Goal: Task Accomplishment & Management: Use online tool/utility

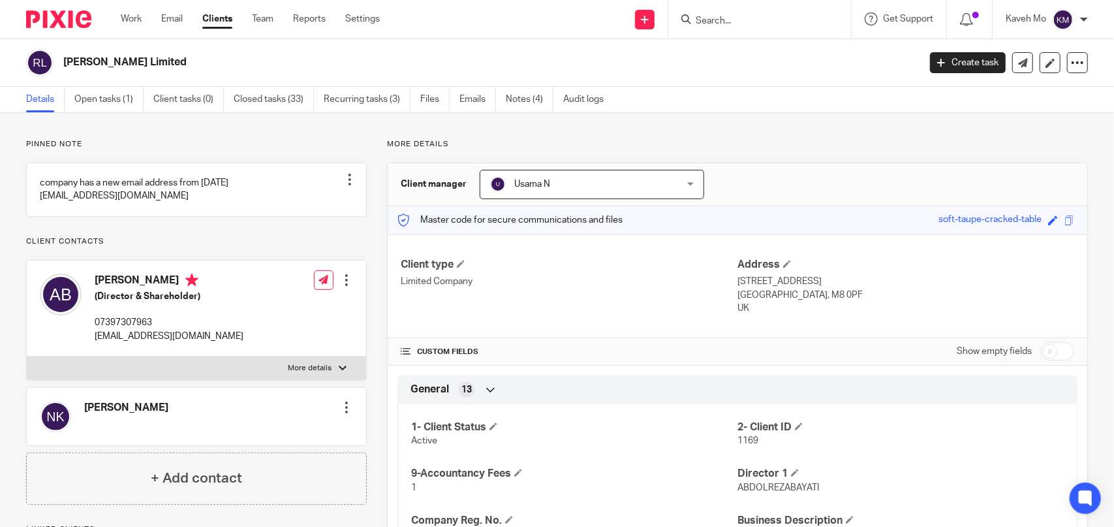
click at [731, 23] on input "Search" at bounding box center [754, 22] width 118 height 12
paste input "Ilan Electronics Ltd"
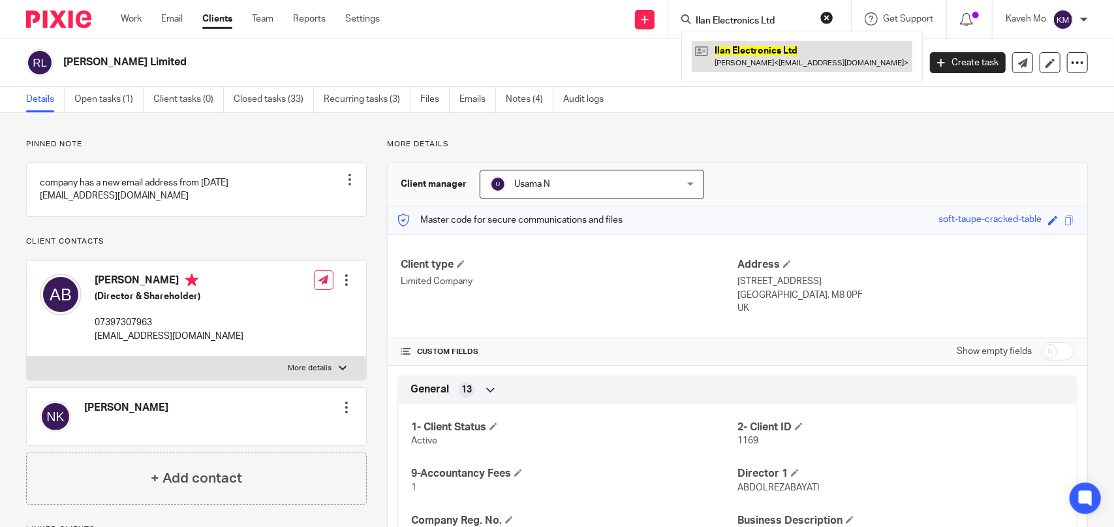
type input "Ilan Electronics Ltd"
click at [757, 52] on link at bounding box center [802, 56] width 221 height 30
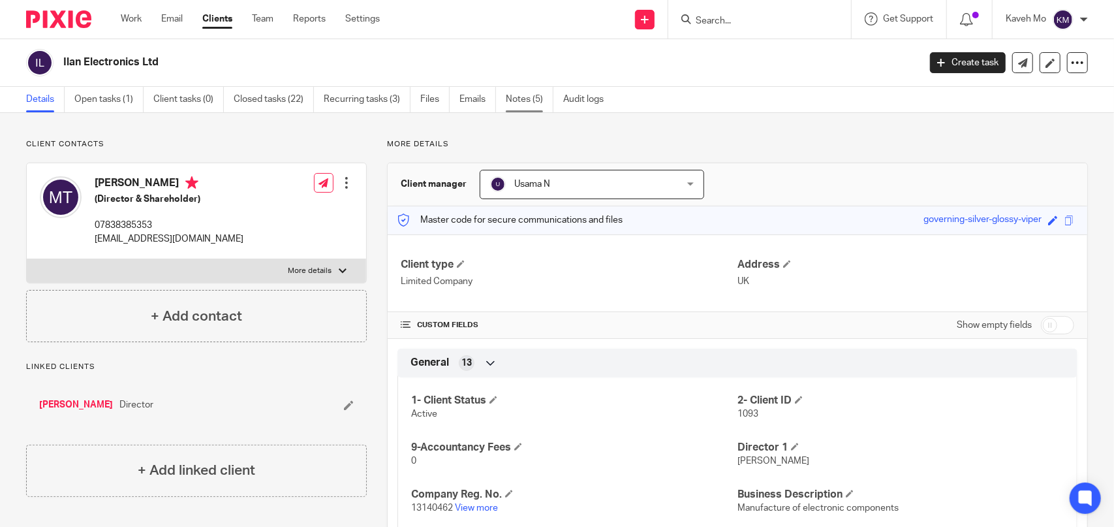
click at [518, 104] on link "Notes (5)" at bounding box center [530, 99] width 48 height 25
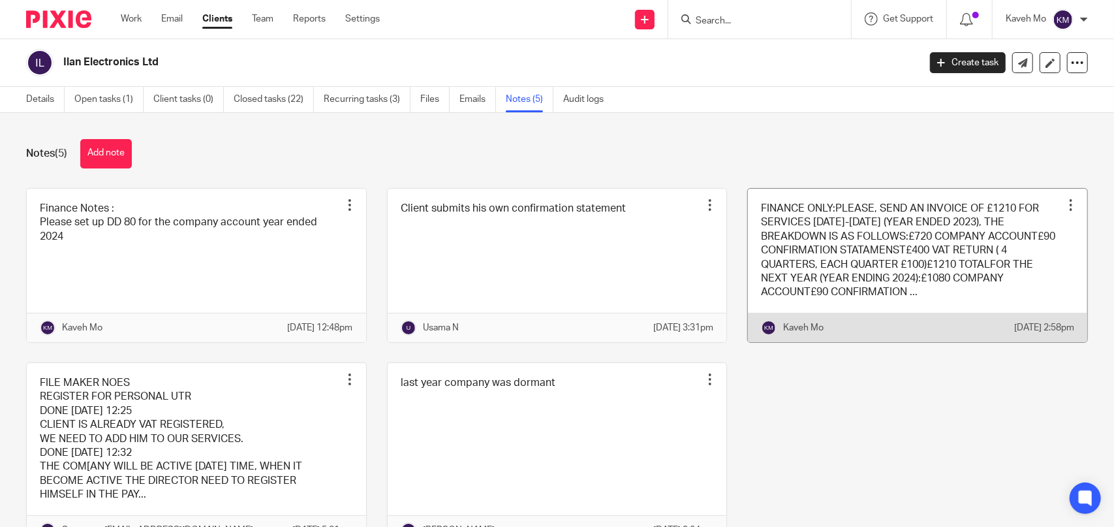
click at [819, 249] on link at bounding box center [917, 265] width 339 height 153
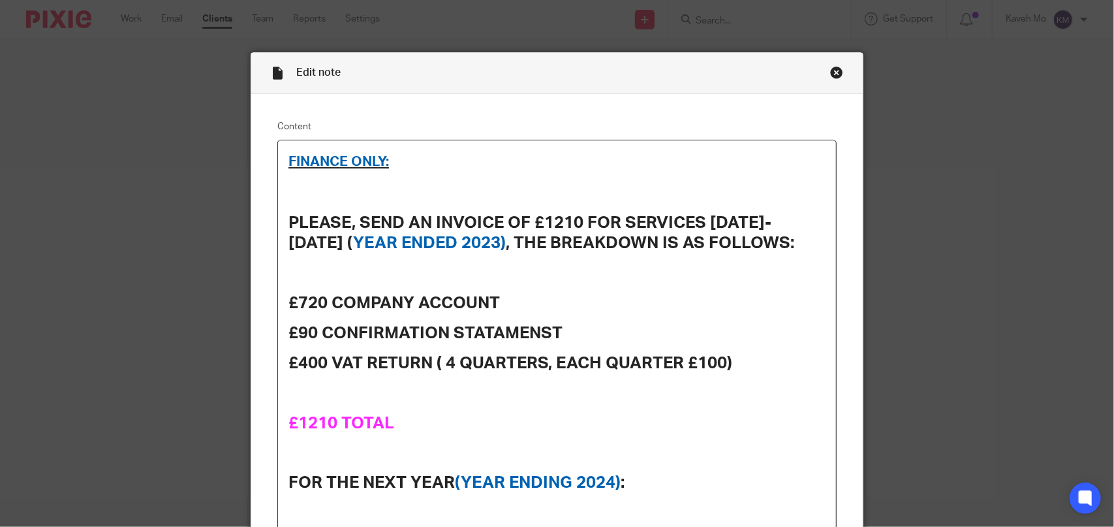
scroll to position [65, 0]
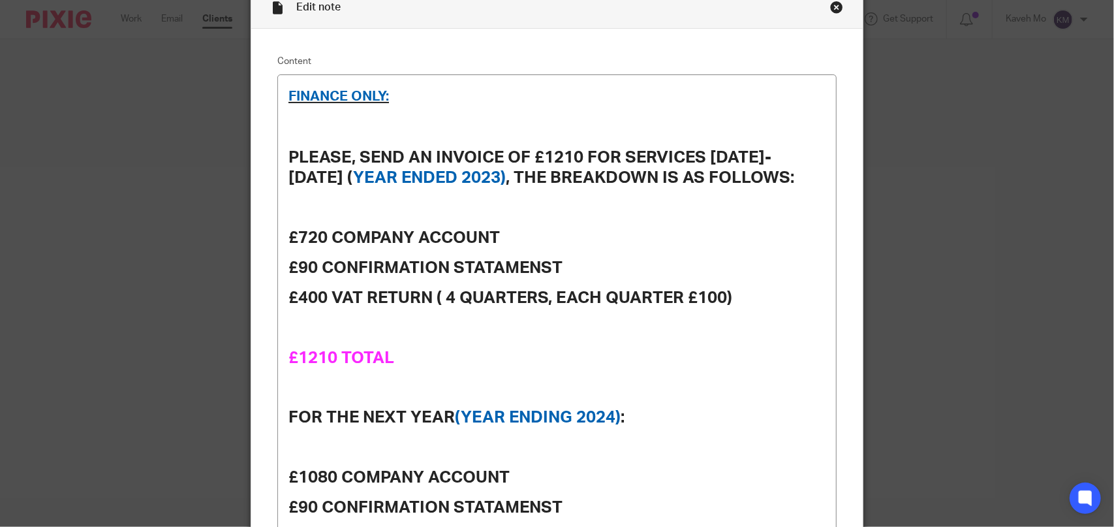
click at [831, 4] on div "Close this dialog window" at bounding box center [836, 7] width 13 height 13
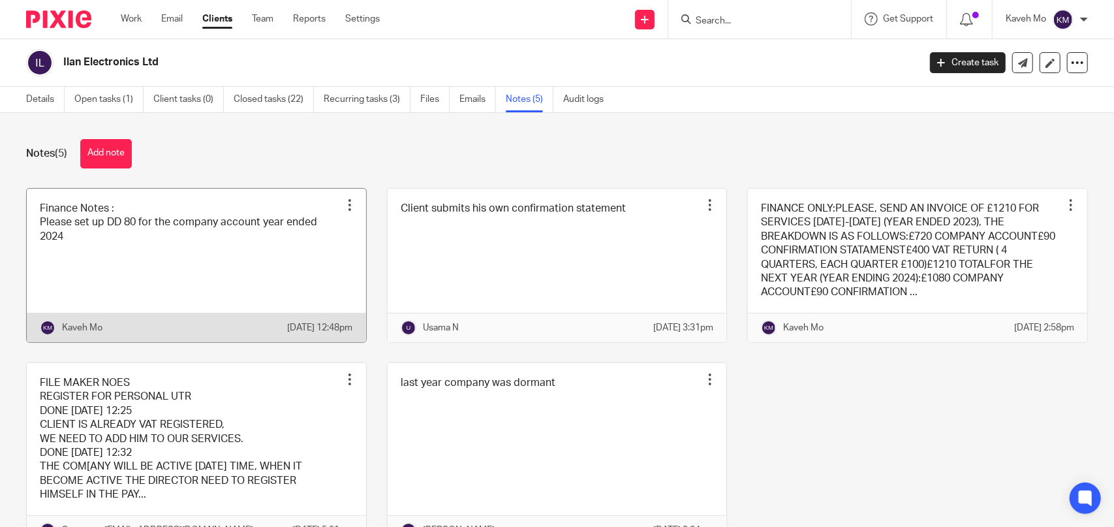
click at [201, 262] on link at bounding box center [196, 265] width 339 height 153
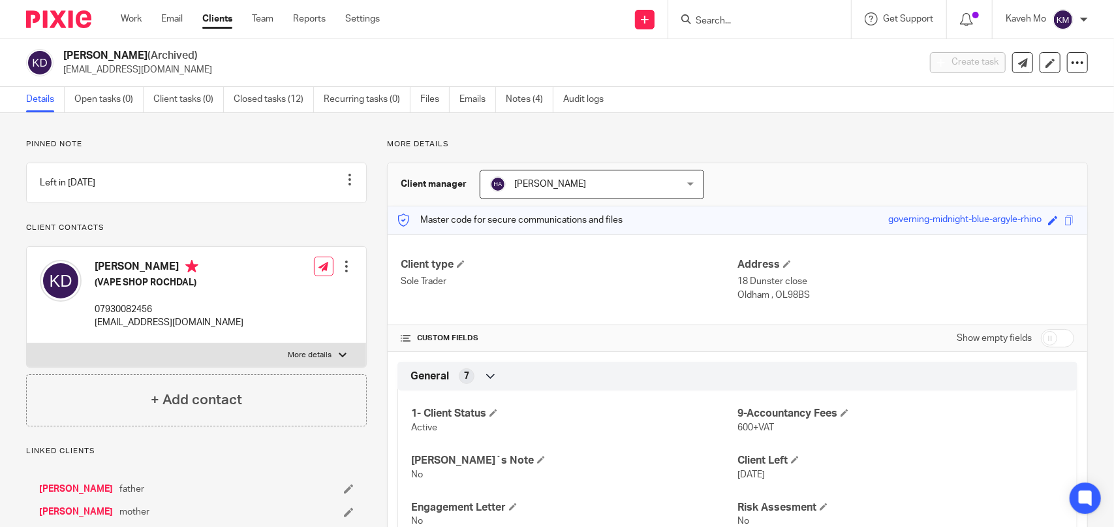
scroll to position [522, 0]
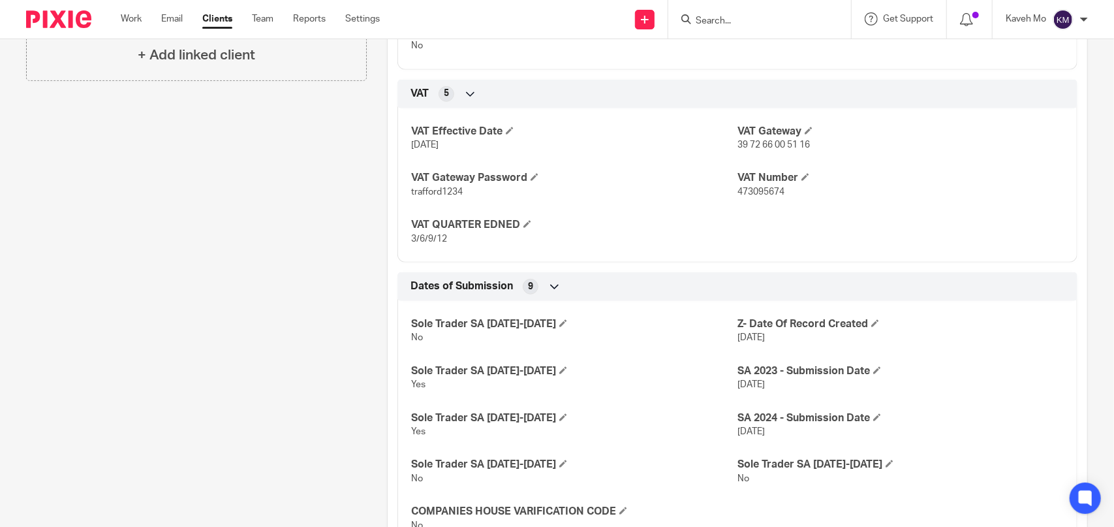
click at [719, 20] on input "Search" at bounding box center [754, 22] width 118 height 12
paste input "BP7 Limited"
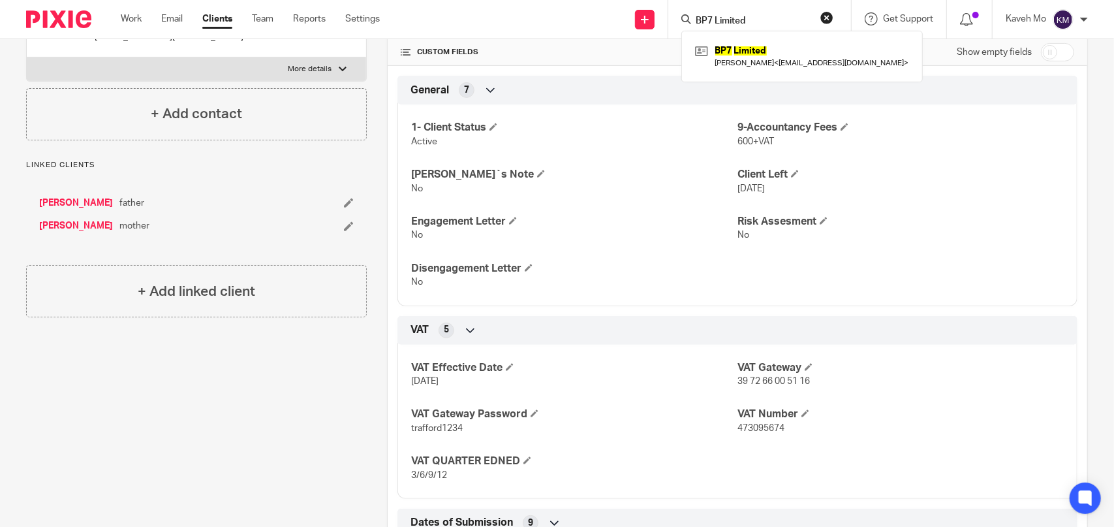
scroll to position [196, 0]
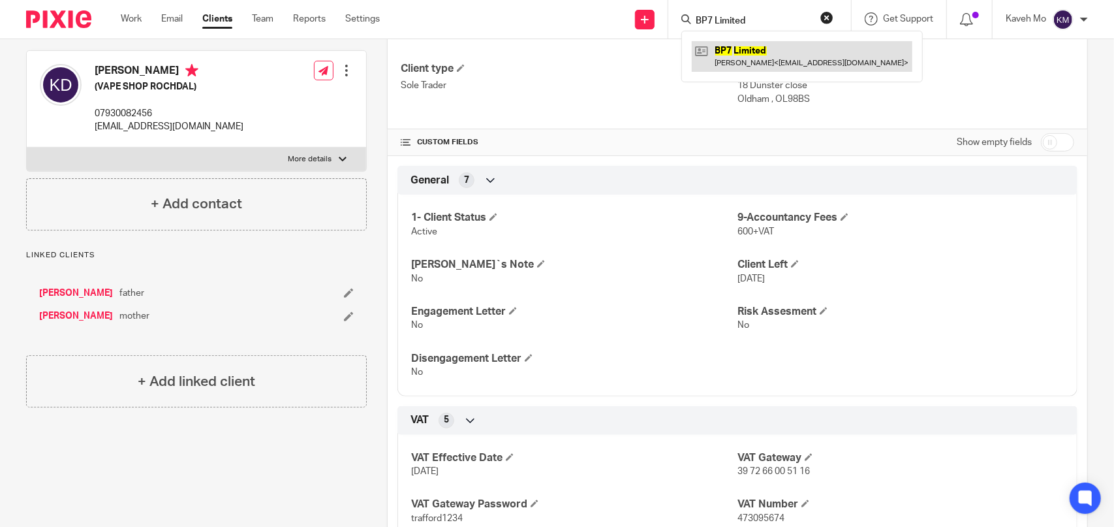
type input "BP7 Limited"
click at [741, 58] on link at bounding box center [802, 56] width 221 height 30
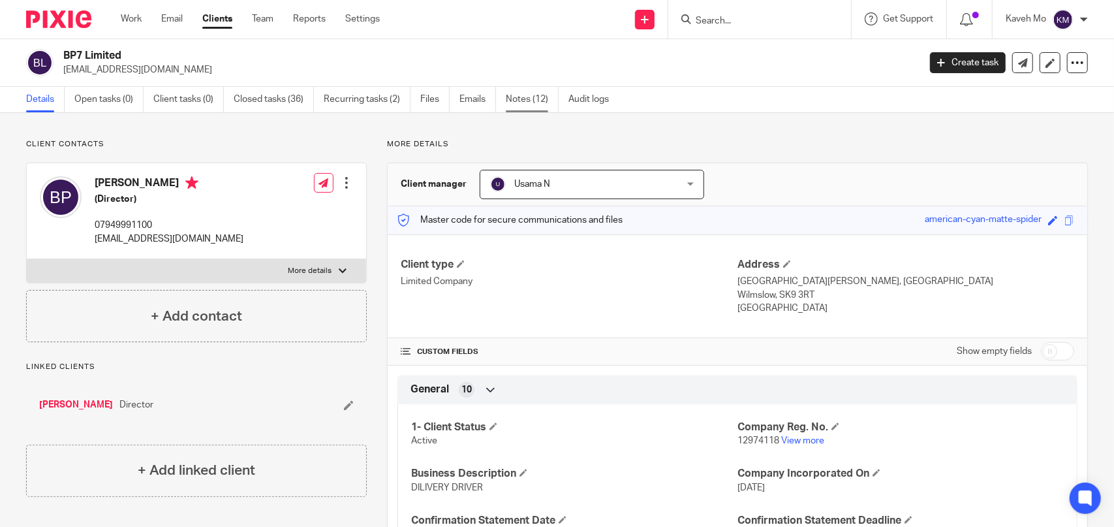
click at [534, 99] on link "Notes (12)" at bounding box center [532, 99] width 53 height 25
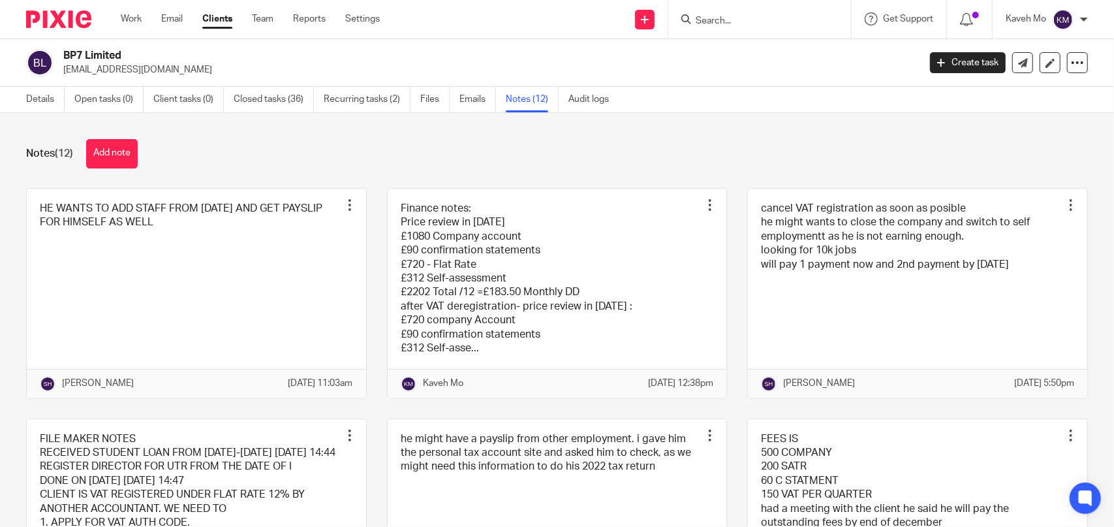
click at [103, 54] on h2 "BP7 Limited" at bounding box center [402, 56] width 678 height 14
copy div "BP7 Limited"
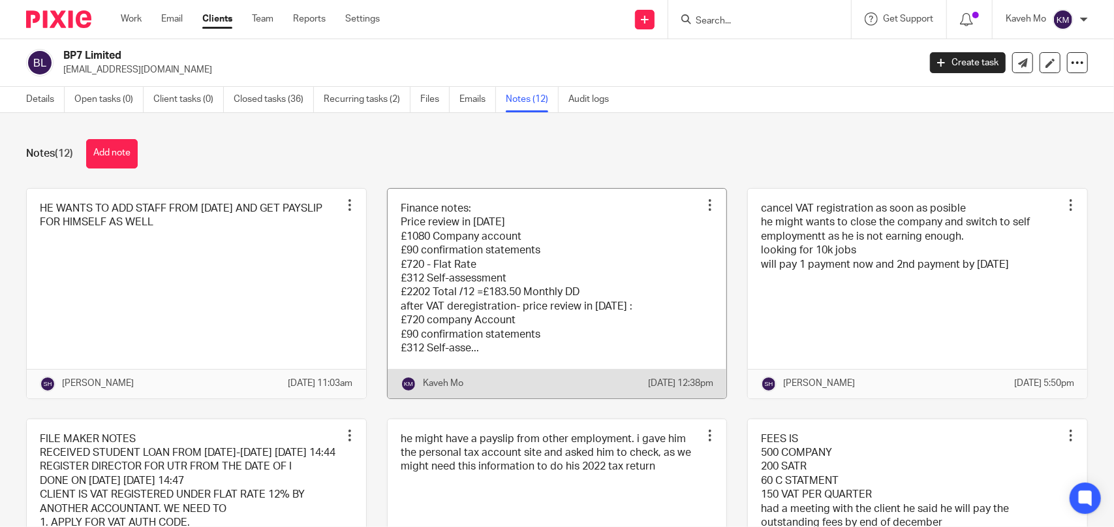
click at [509, 249] on link at bounding box center [557, 294] width 339 height 210
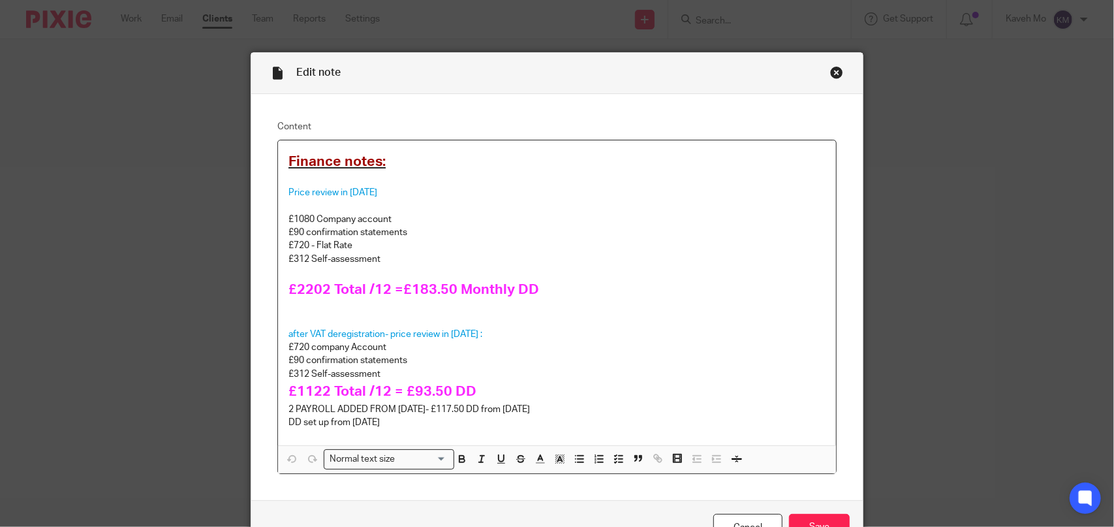
scroll to position [65, 0]
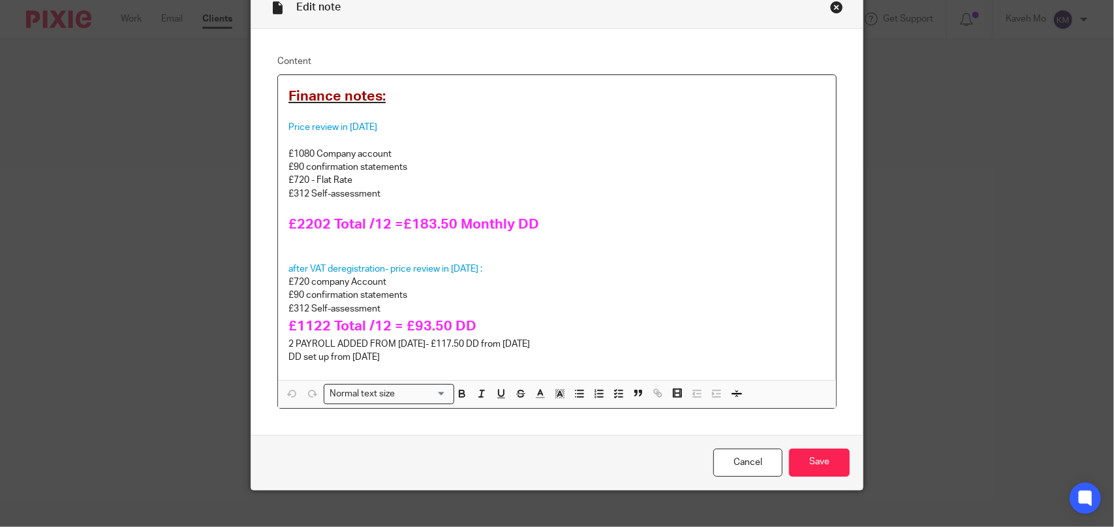
click at [833, 7] on div "Close this dialog window" at bounding box center [836, 7] width 13 height 13
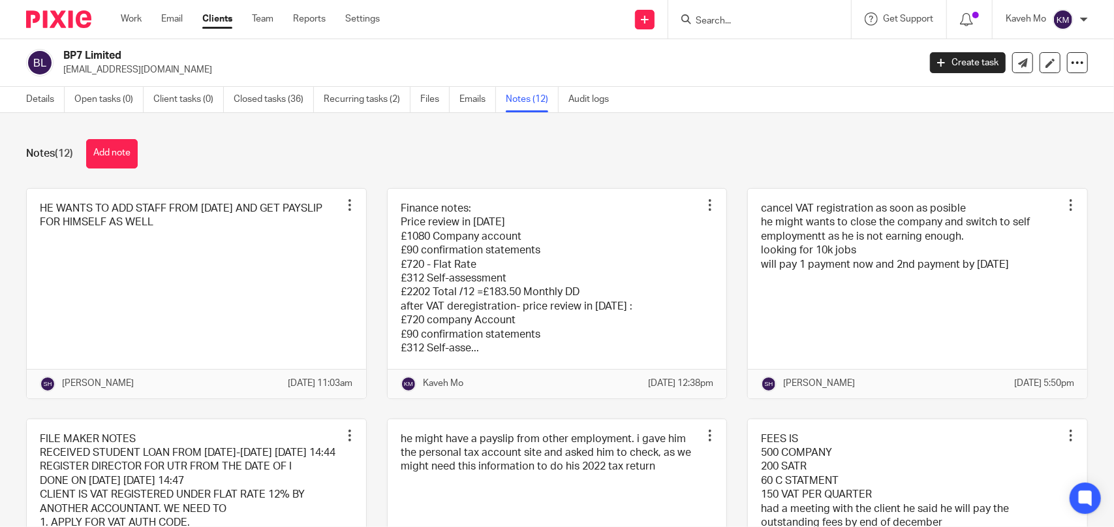
drag, startPoint x: 68, startPoint y: 16, endPoint x: 71, endPoint y: 23, distance: 7.0
click at [67, 17] on img at bounding box center [58, 19] width 65 height 18
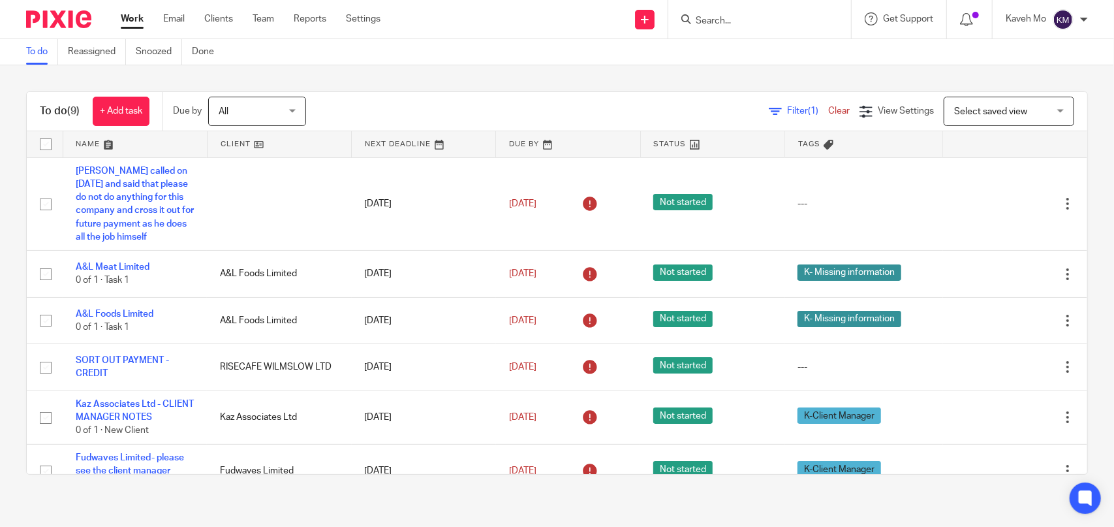
click at [753, 24] on input "Search" at bounding box center [754, 22] width 118 height 12
paste input "Nxt Gen Retail Ltd"
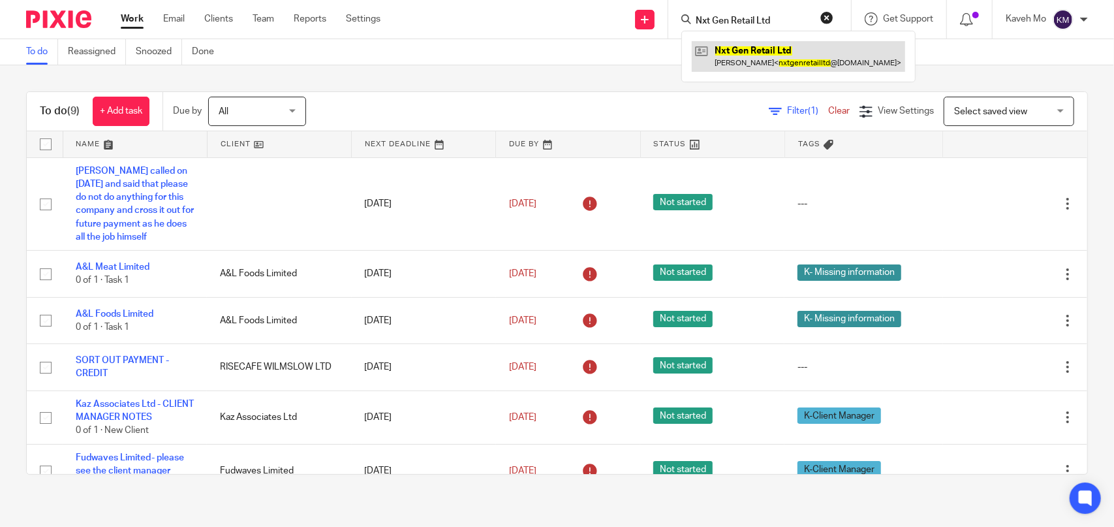
type input "Nxt Gen Retail Ltd"
click at [773, 50] on link at bounding box center [798, 56] width 213 height 30
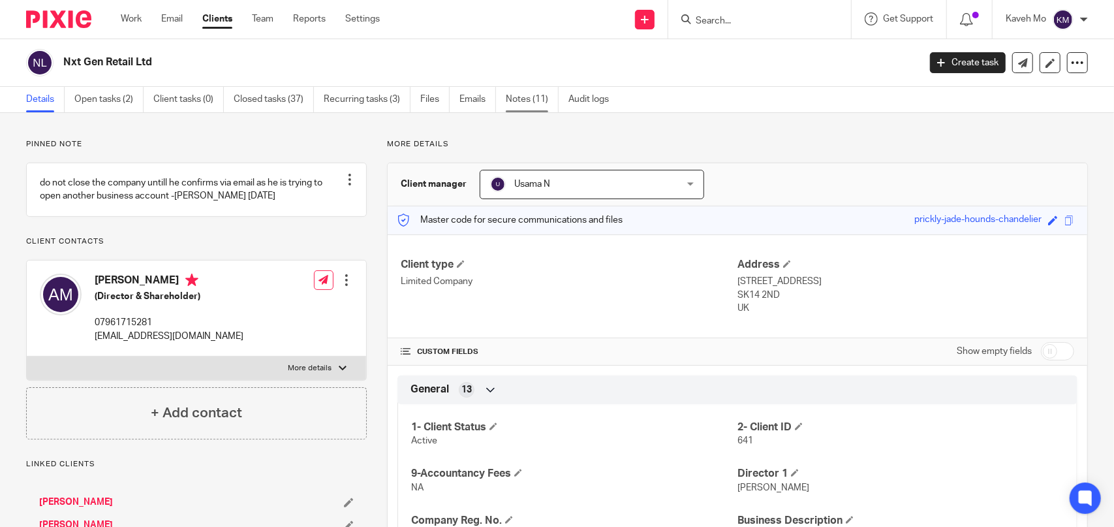
click at [520, 96] on link "Notes (11)" at bounding box center [532, 99] width 53 height 25
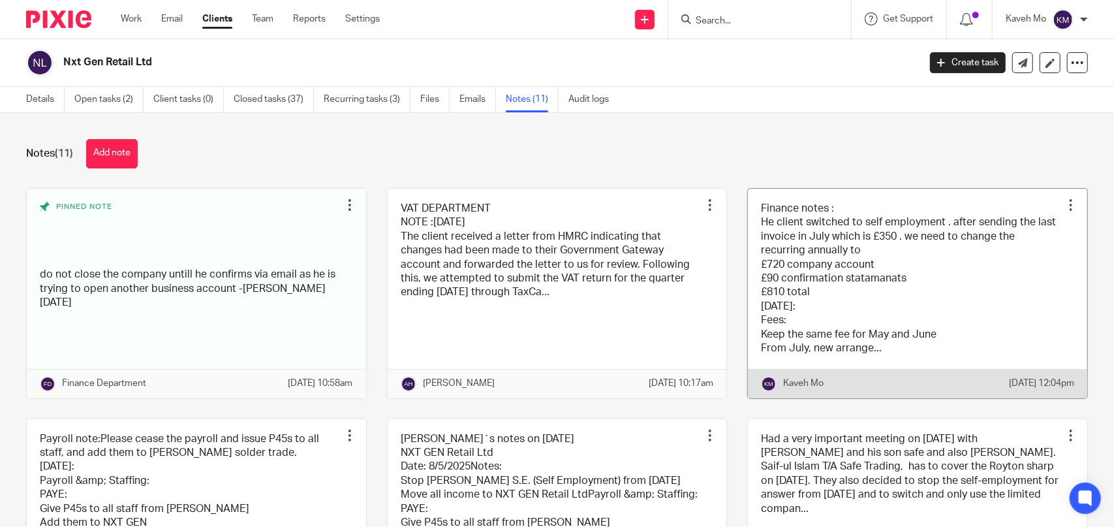
scroll to position [65, 0]
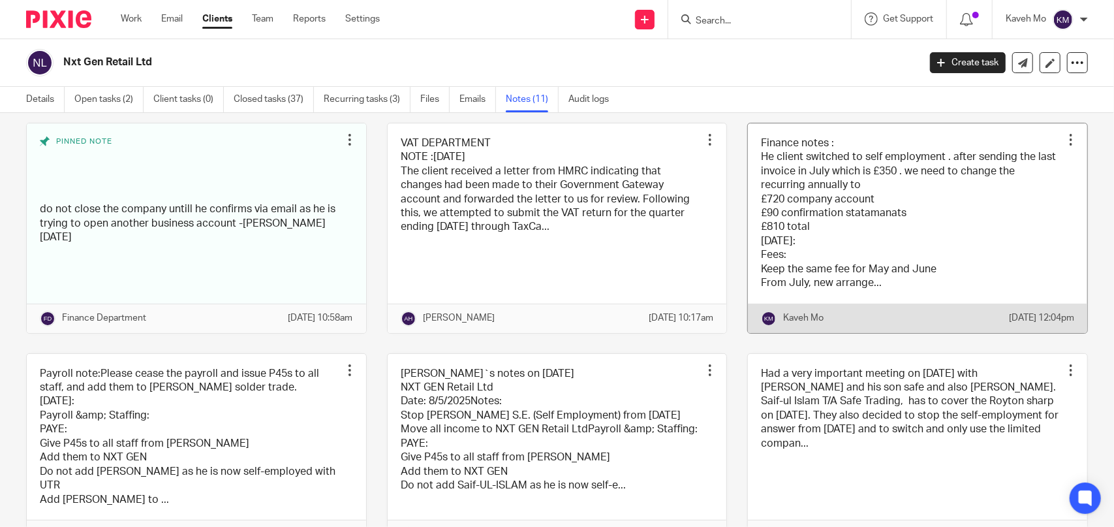
click at [804, 207] on link at bounding box center [917, 228] width 339 height 210
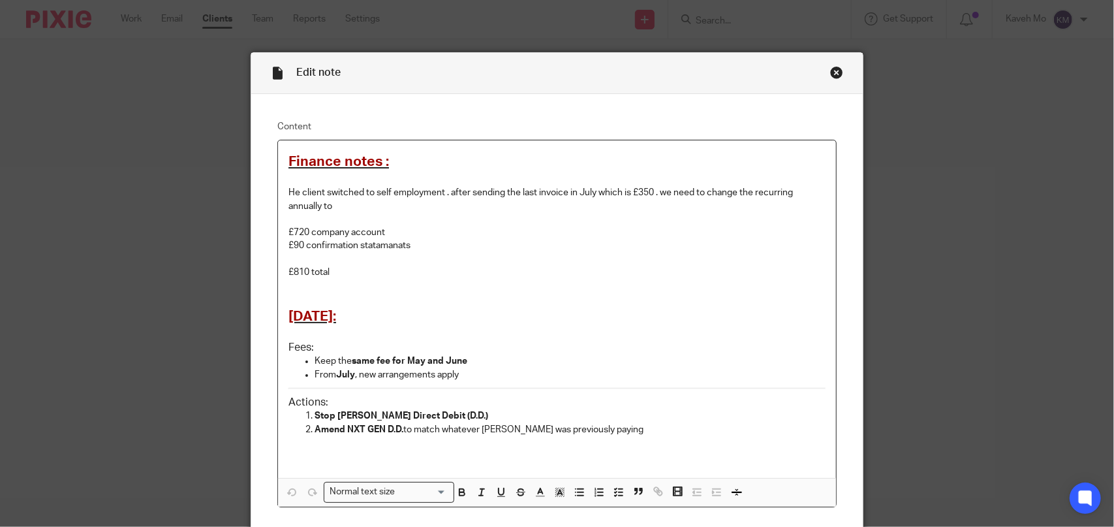
scroll to position [65, 0]
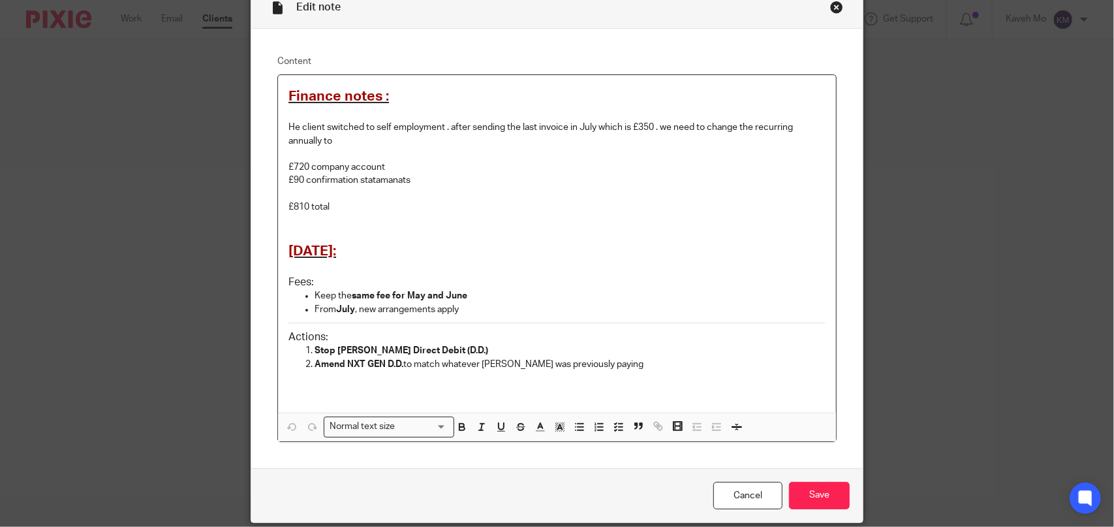
click at [830, 8] on div "Close this dialog window" at bounding box center [836, 7] width 13 height 13
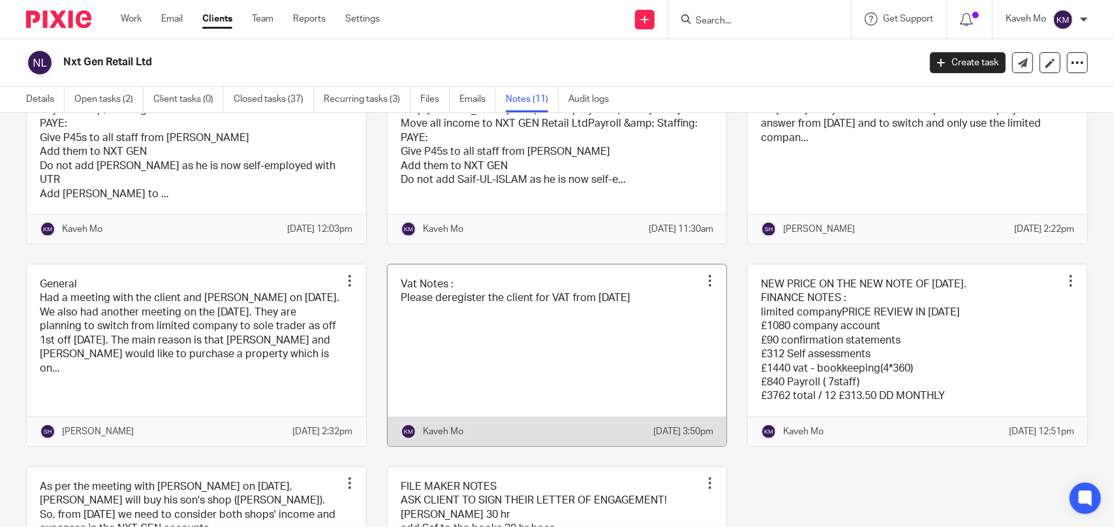
scroll to position [392, 0]
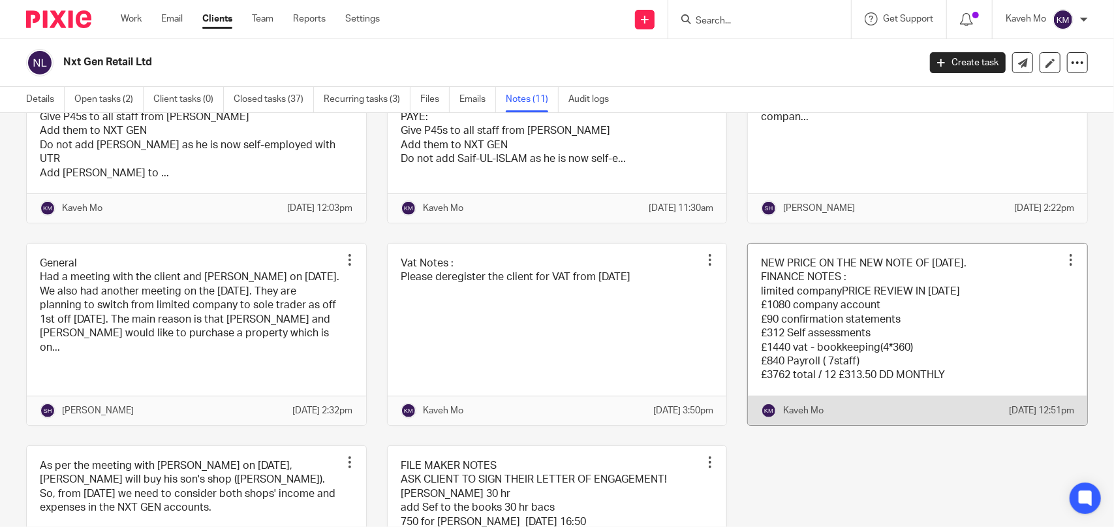
click at [789, 325] on link at bounding box center [917, 334] width 339 height 181
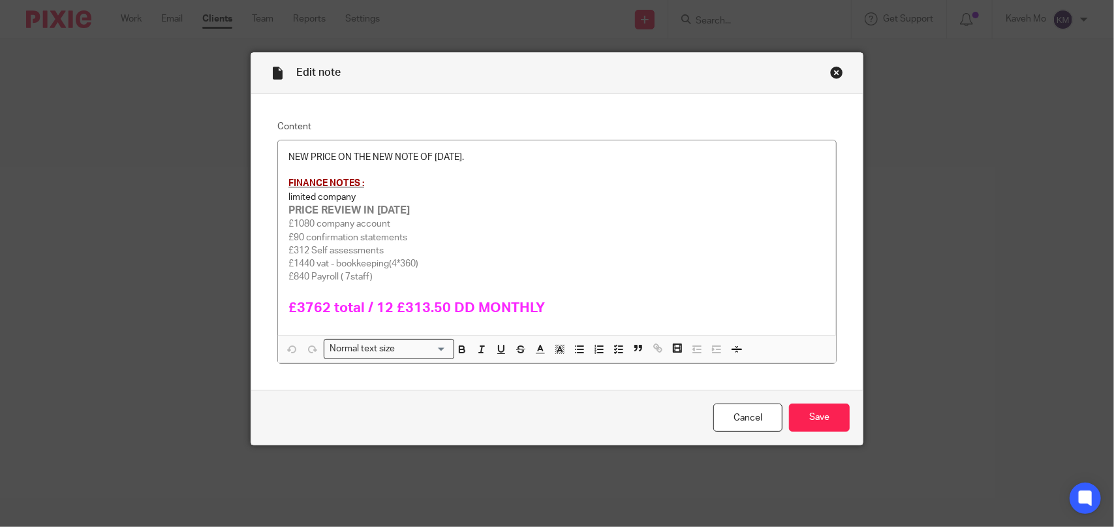
click at [830, 72] on div "Close this dialog window" at bounding box center [836, 72] width 13 height 13
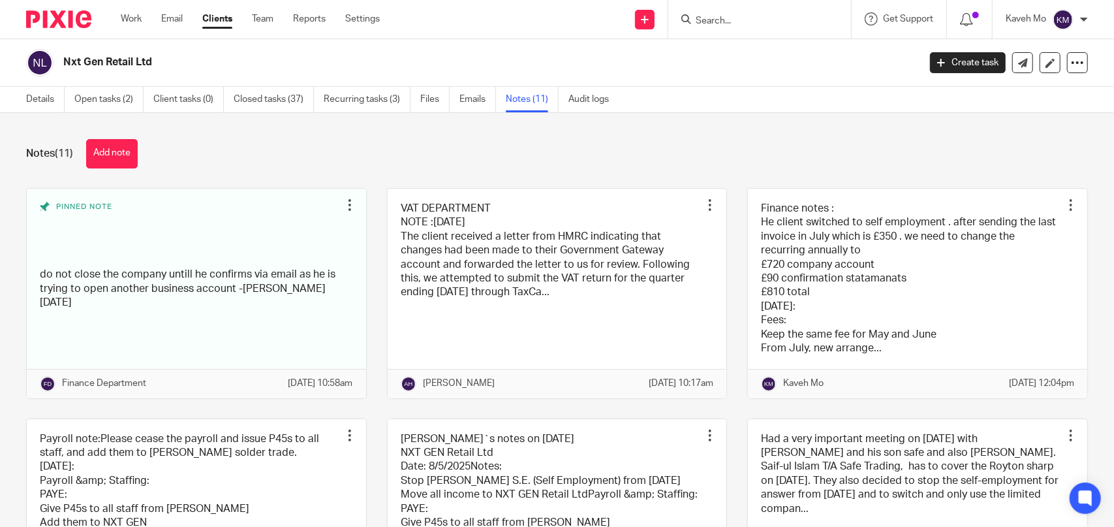
click at [725, 25] on input "Search" at bounding box center [754, 22] width 118 height 12
click at [719, 25] on input "Search" at bounding box center [754, 22] width 118 height 12
click at [718, 25] on input "Search" at bounding box center [754, 22] width 118 height 12
click at [696, 18] on input "Search" at bounding box center [754, 22] width 118 height 12
click at [717, 21] on input "Search" at bounding box center [754, 22] width 118 height 12
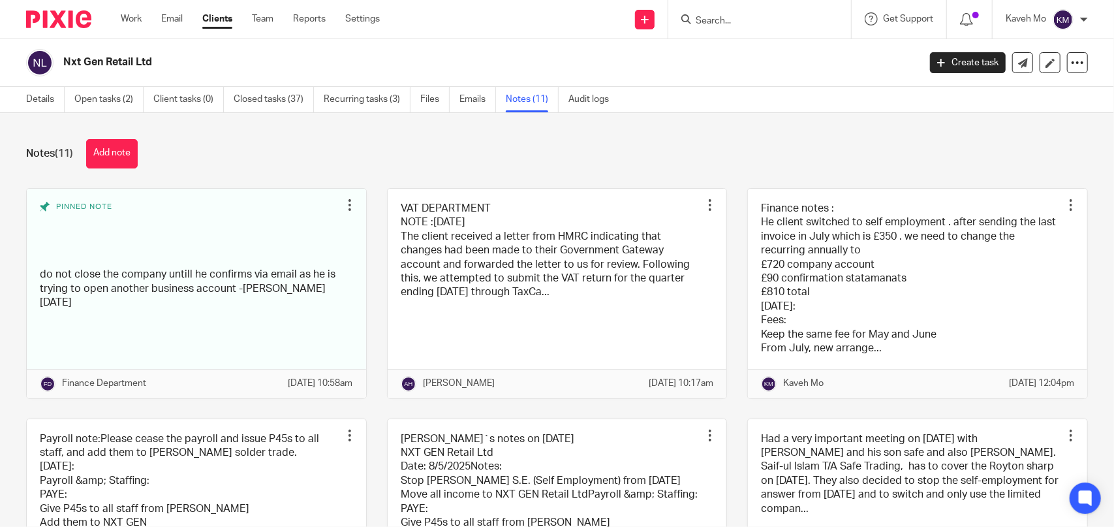
click at [710, 21] on input "Search" at bounding box center [754, 22] width 118 height 12
drag, startPoint x: 710, startPoint y: 22, endPoint x: 688, endPoint y: 39, distance: 27.9
click at [674, 47] on div "Nxt Gen Retail Ltd Create task Update from Companies House Export data Merge Ar…" at bounding box center [557, 63] width 1114 height 48
click at [685, 19] on icon at bounding box center [687, 19] width 10 height 10
click at [719, 21] on input "Search" at bounding box center [754, 22] width 118 height 12
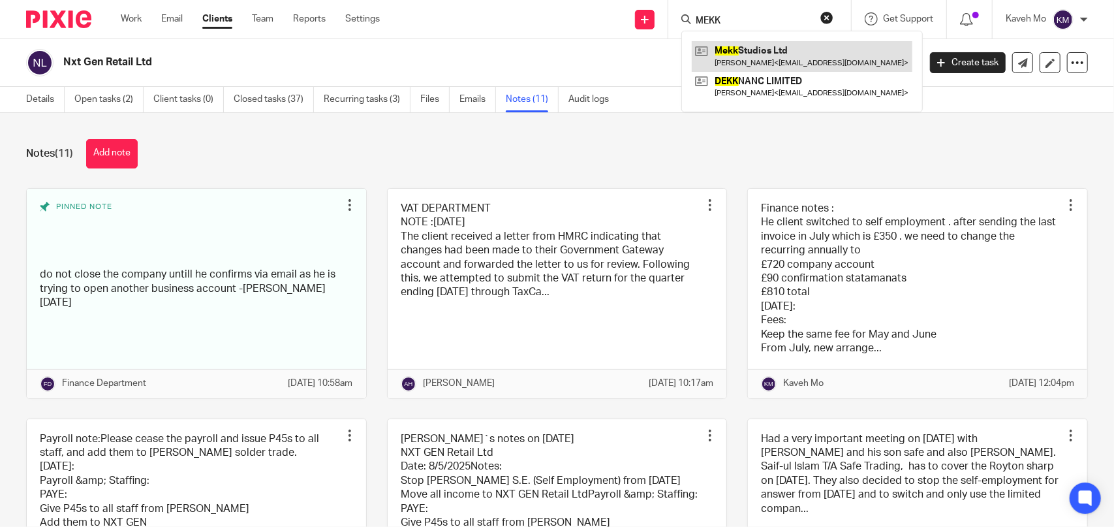
type input "MEKK"
click at [747, 63] on link at bounding box center [802, 56] width 221 height 30
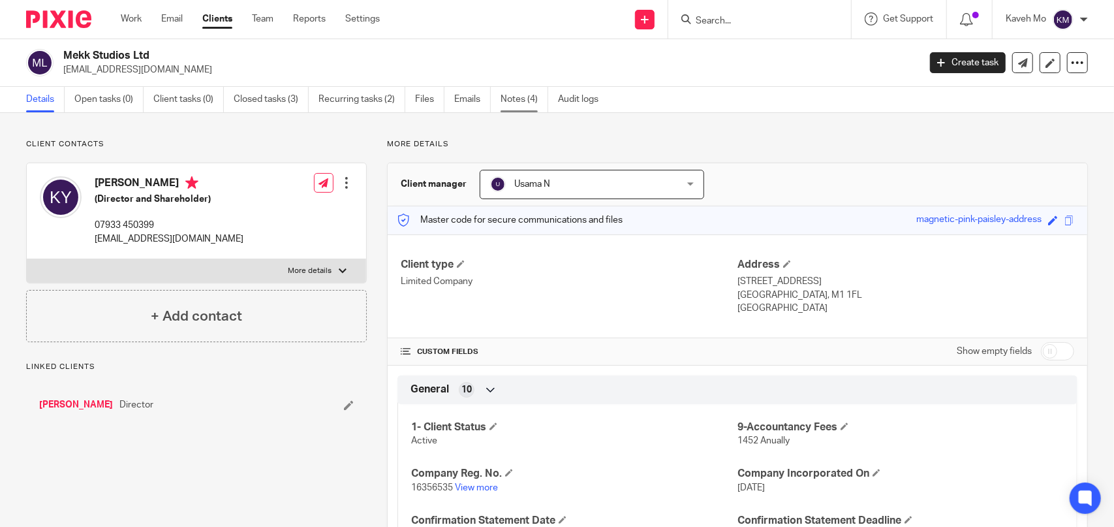
click at [517, 109] on link "Notes (4)" at bounding box center [525, 99] width 48 height 25
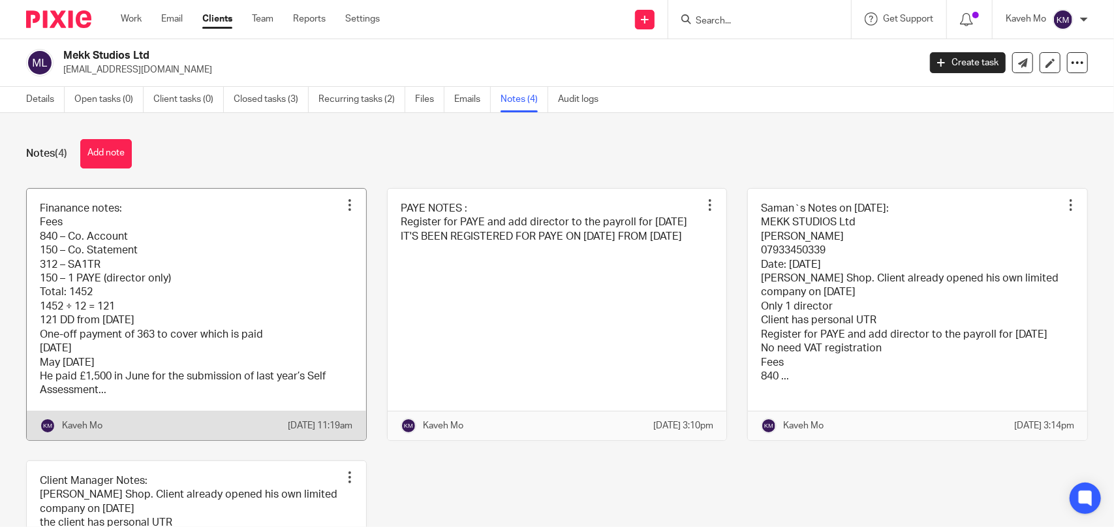
click at [212, 302] on link at bounding box center [196, 314] width 339 height 251
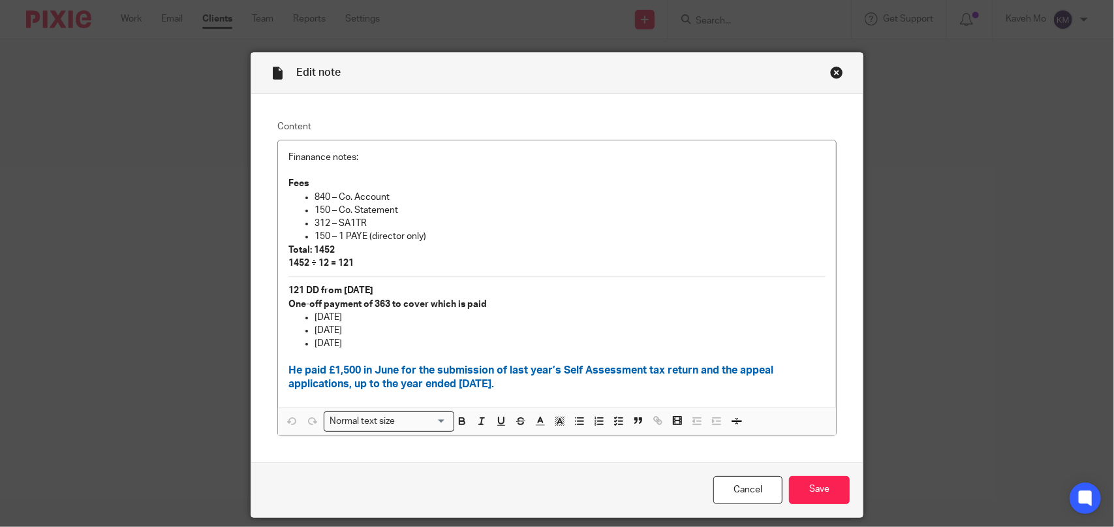
drag, startPoint x: 920, startPoint y: 97, endPoint x: 919, endPoint y: 88, distance: 9.2
click at [921, 97] on div "Edit note Content Finanance notes: Fees 840 – Co. Account 150 – Co. Statement 3…" at bounding box center [557, 263] width 1114 height 527
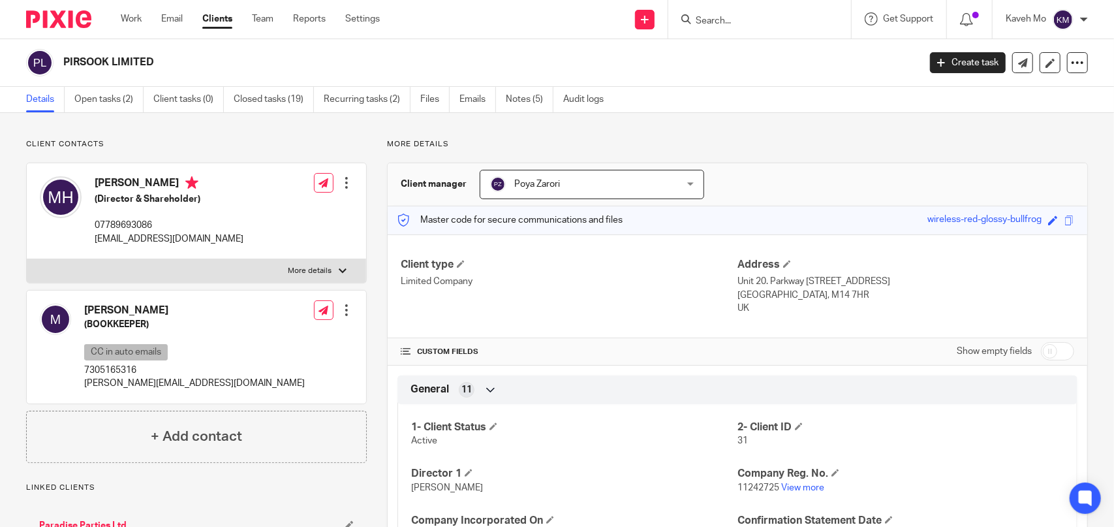
scroll to position [326, 0]
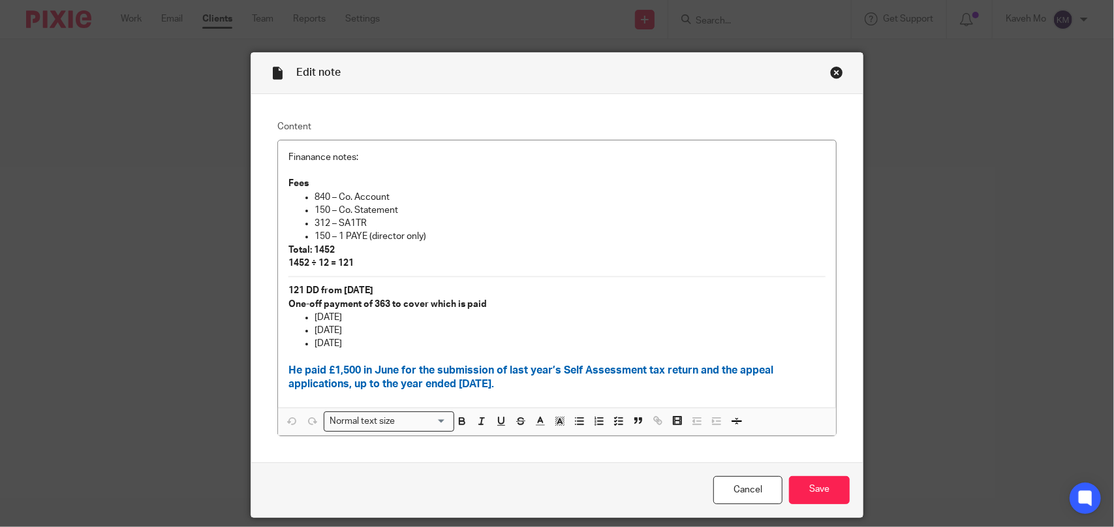
drag, startPoint x: 834, startPoint y: 72, endPoint x: 612, endPoint y: 74, distance: 222.0
click at [833, 72] on div "Close this dialog window" at bounding box center [836, 72] width 13 height 13
